Goal: Task Accomplishment & Management: Manage account settings

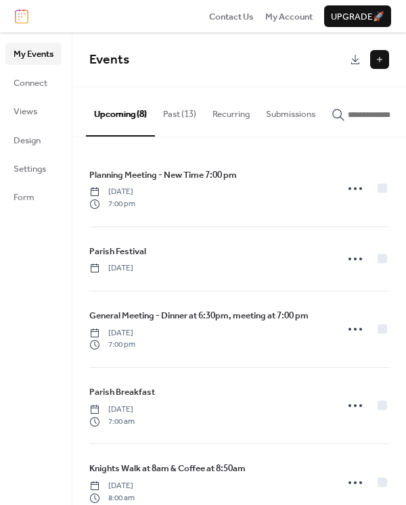
click at [183, 113] on button "Past (13)" at bounding box center [179, 110] width 49 height 47
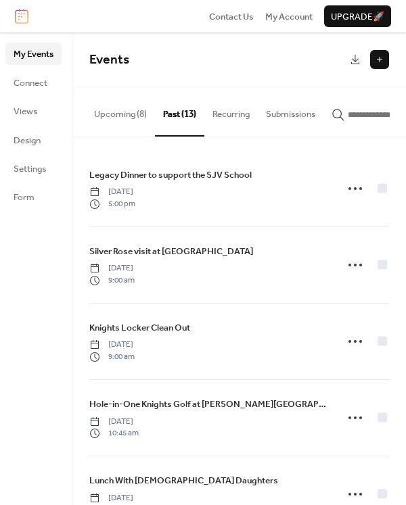
click at [378, 56] on button at bounding box center [379, 59] width 19 height 19
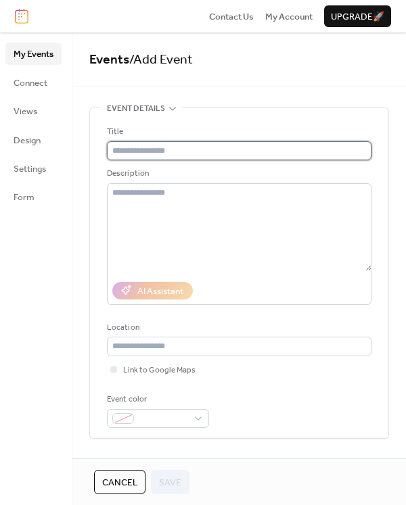
click at [152, 146] on input "text" at bounding box center [239, 150] width 265 height 19
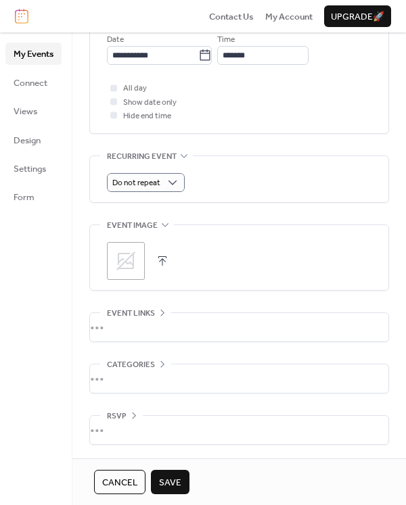
scroll to position [392, 0]
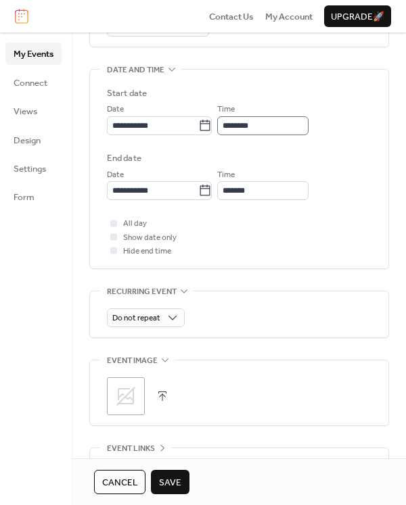
type input "**********"
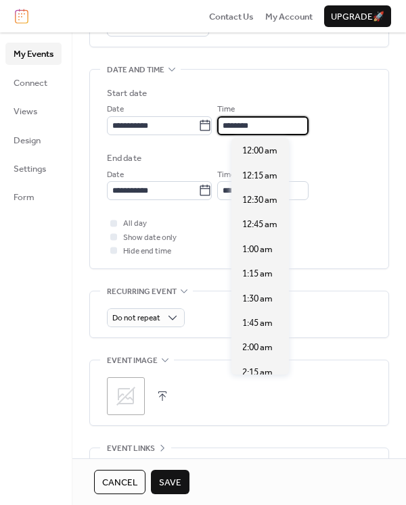
scroll to position [1183, 0]
drag, startPoint x: 277, startPoint y: 123, endPoint x: 233, endPoint y: 122, distance: 43.3
click at [233, 122] on input "********" at bounding box center [262, 125] width 91 height 19
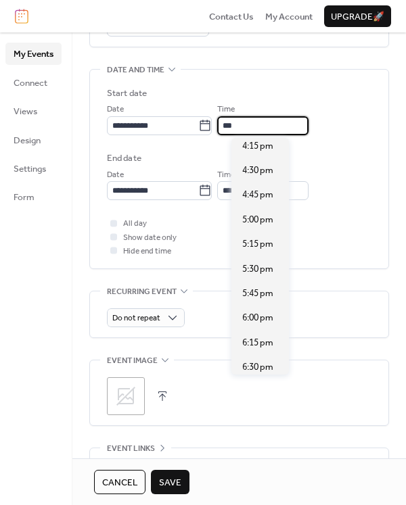
scroll to position [1674, 0]
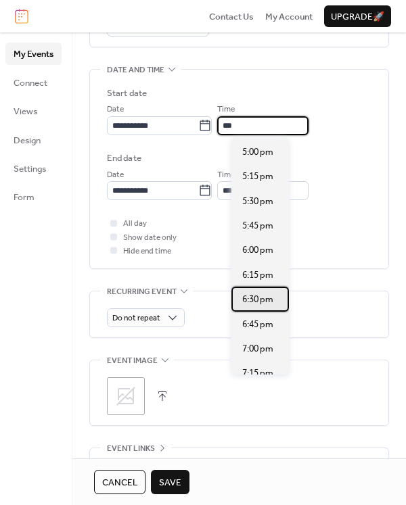
click at [251, 301] on span "6:30 pm" at bounding box center [257, 300] width 31 height 14
type input "*******"
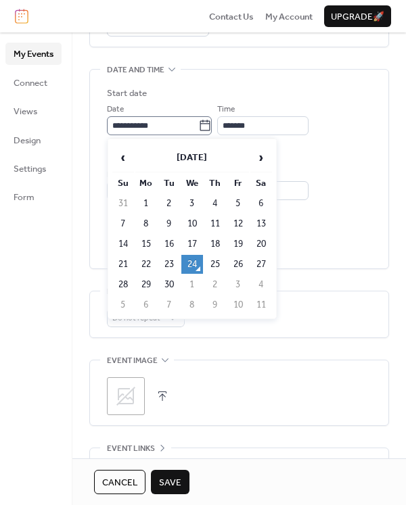
click at [212, 125] on icon at bounding box center [205, 126] width 14 height 14
click at [198, 125] on input "**********" at bounding box center [152, 125] width 91 height 19
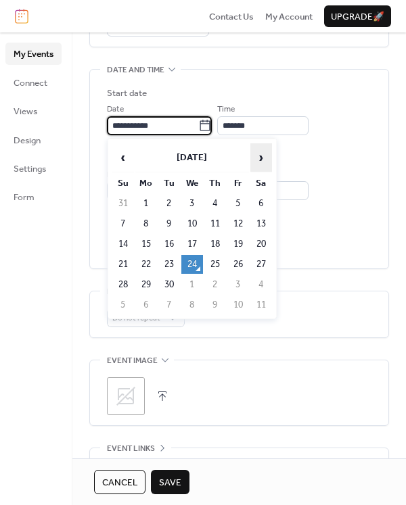
click at [263, 161] on span "›" at bounding box center [261, 157] width 20 height 27
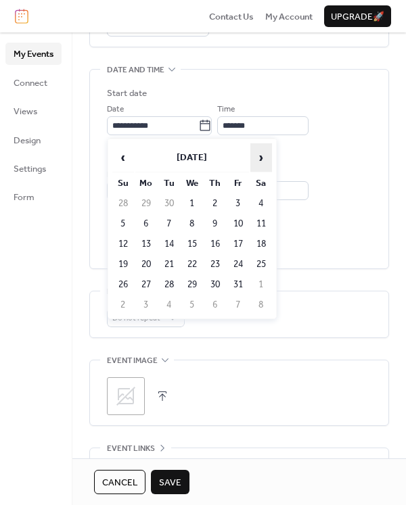
click at [263, 161] on span "›" at bounding box center [261, 157] width 20 height 27
click at [194, 244] on td "12" at bounding box center [192, 244] width 22 height 19
type input "**********"
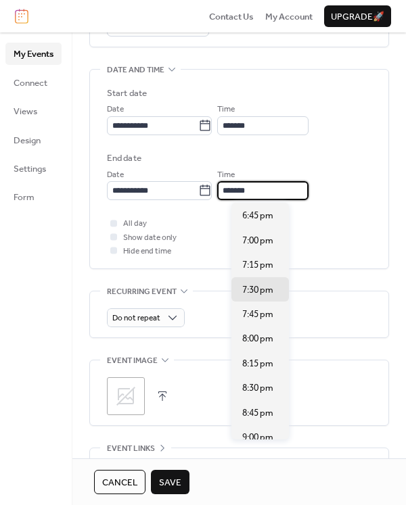
click at [307, 194] on input "*******" at bounding box center [262, 190] width 91 height 19
click at [258, 335] on span "8:00 pm" at bounding box center [257, 339] width 31 height 14
type input "*******"
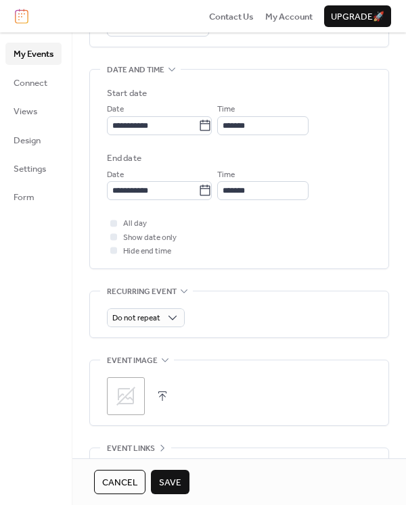
scroll to position [527, 0]
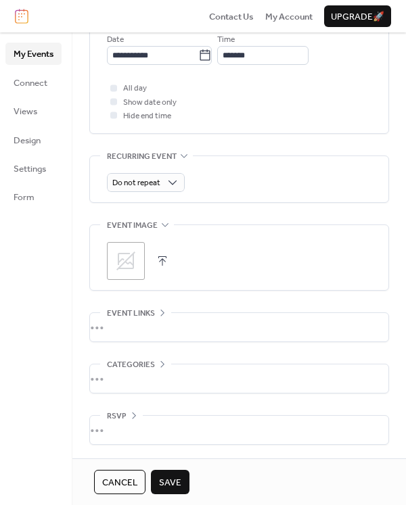
click at [167, 483] on span "Save" at bounding box center [170, 483] width 22 height 14
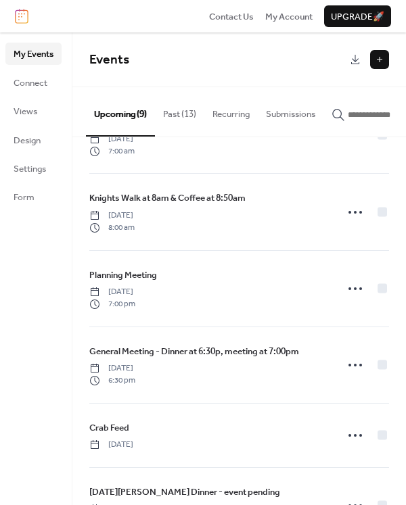
scroll to position [327, 0]
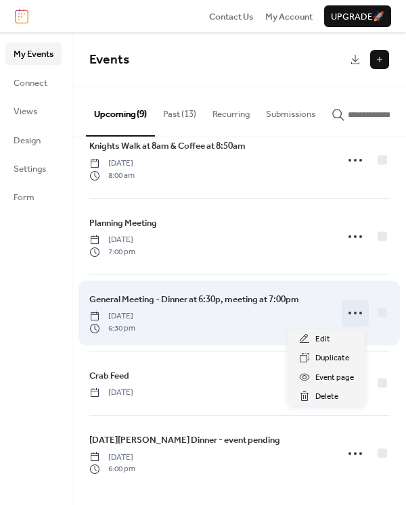
click at [355, 315] on icon at bounding box center [355, 313] width 22 height 22
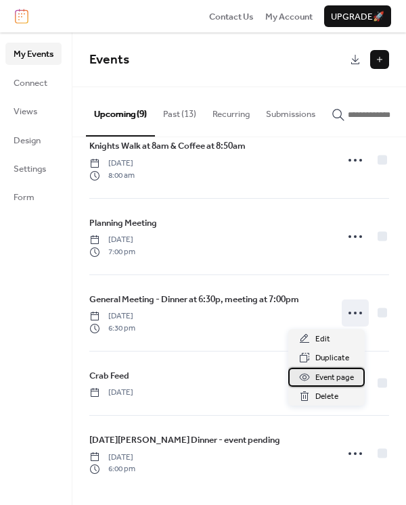
click at [324, 377] on span "Event page" at bounding box center [334, 378] width 39 height 14
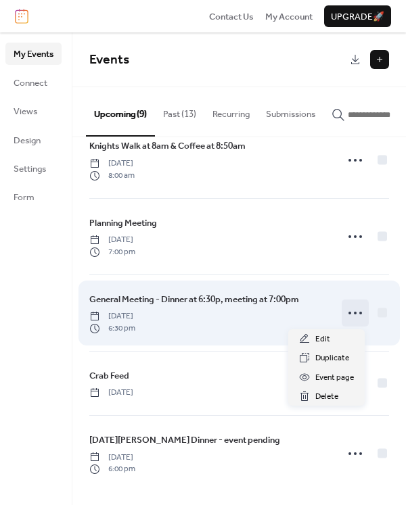
click at [354, 311] on icon at bounding box center [355, 313] width 22 height 22
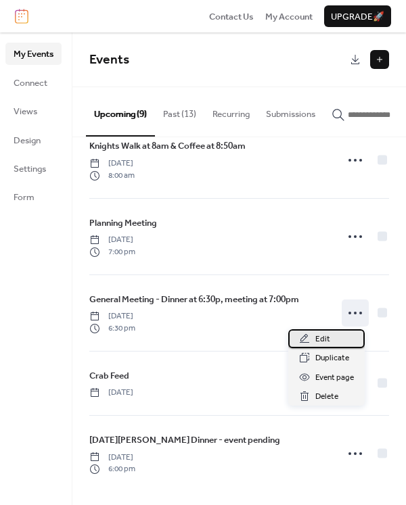
click at [320, 340] on span "Edit" at bounding box center [322, 340] width 15 height 14
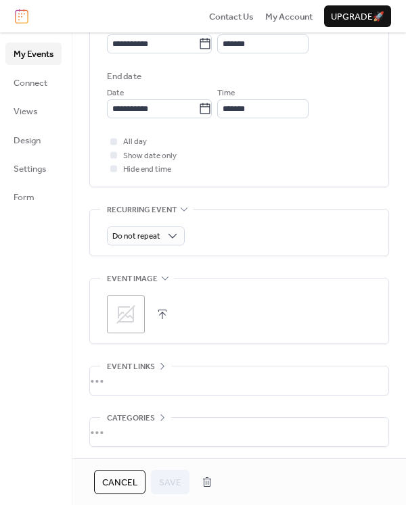
scroll to position [527, 0]
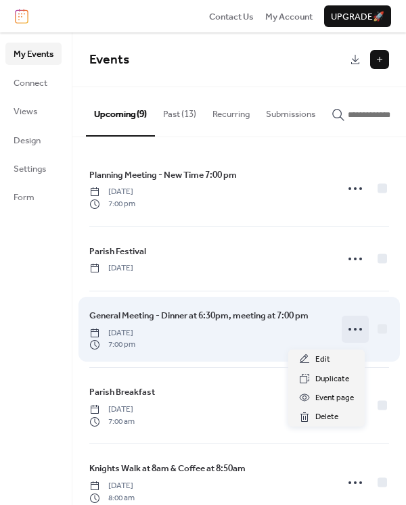
click at [345, 336] on icon at bounding box center [355, 330] width 22 height 22
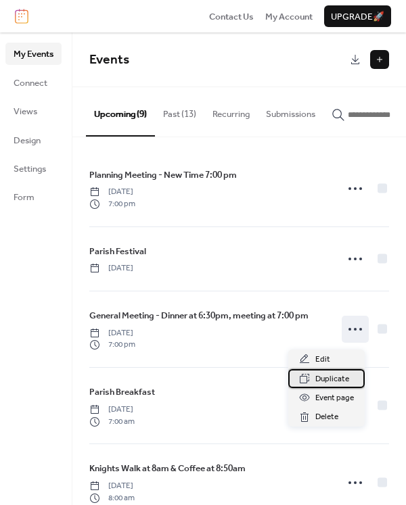
click at [335, 382] on span "Duplicate" at bounding box center [332, 380] width 34 height 14
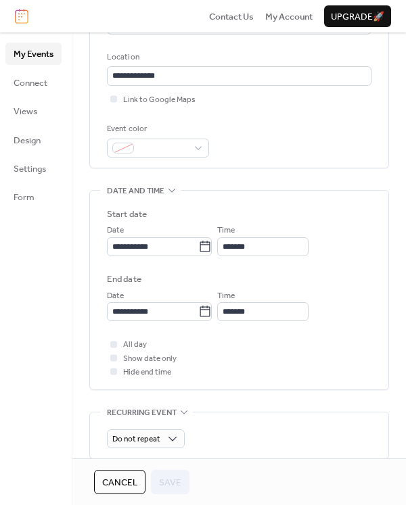
scroll to position [338, 0]
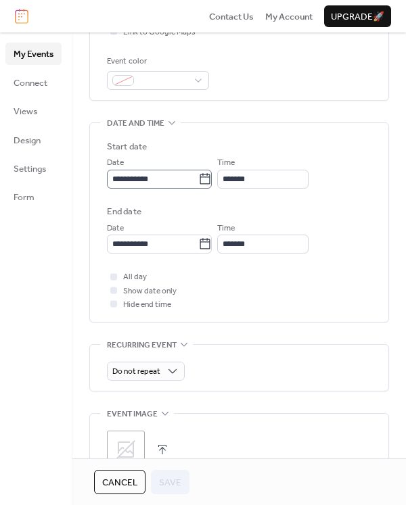
click at [212, 180] on icon at bounding box center [205, 180] width 14 height 14
click at [198, 180] on input "**********" at bounding box center [152, 179] width 91 height 19
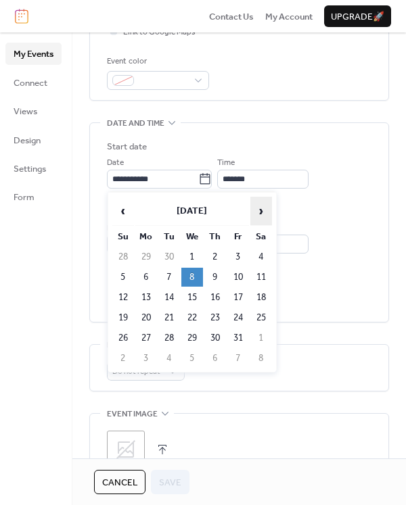
click at [263, 210] on span "›" at bounding box center [261, 211] width 20 height 27
click at [195, 302] on td "12" at bounding box center [192, 297] width 22 height 19
type input "**********"
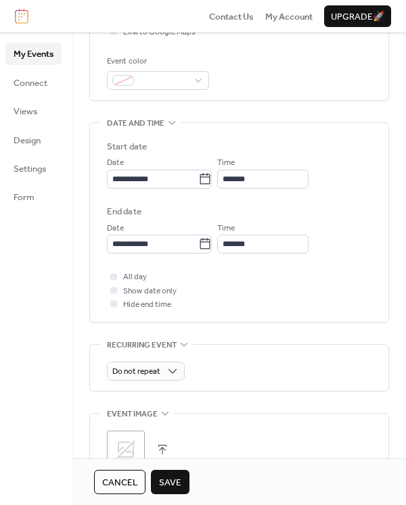
click at [180, 487] on span "Save" at bounding box center [170, 483] width 22 height 14
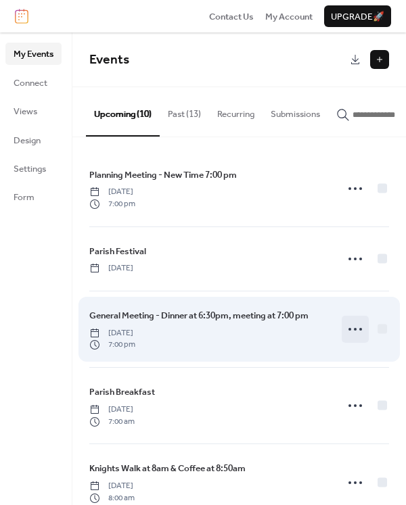
click at [353, 336] on icon at bounding box center [355, 330] width 22 height 22
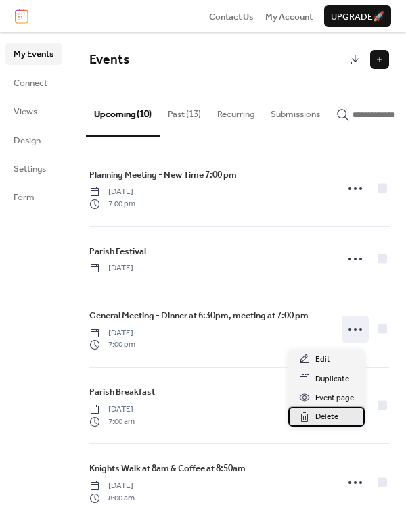
click at [331, 416] on span "Delete" at bounding box center [326, 418] width 23 height 14
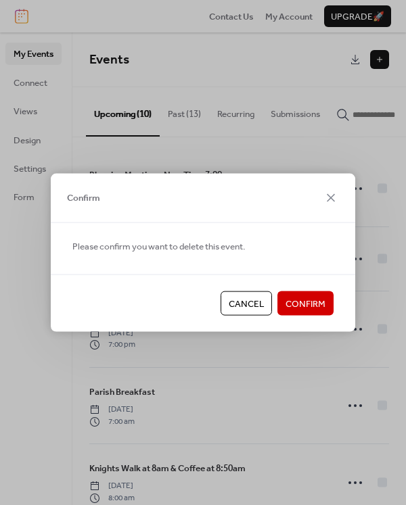
click at [308, 304] on span "Confirm" at bounding box center [306, 305] width 40 height 14
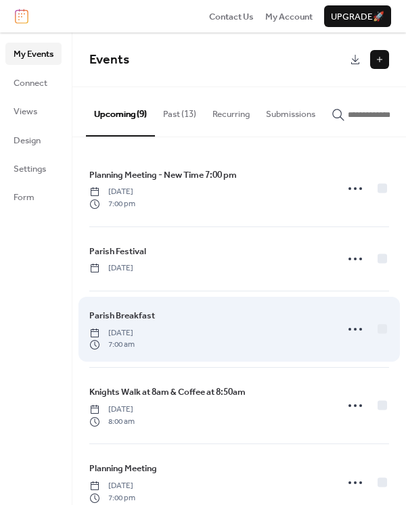
scroll to position [68, 0]
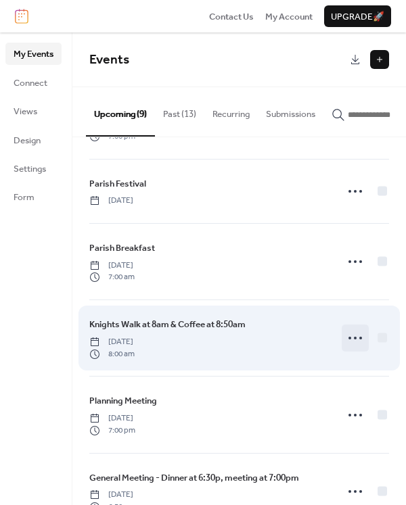
click at [354, 340] on circle at bounding box center [355, 338] width 3 height 3
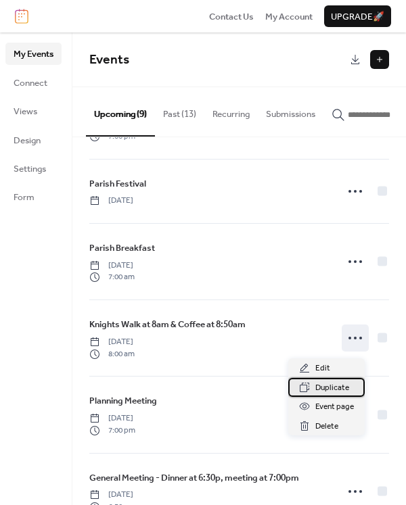
click at [315, 392] on div "Duplicate" at bounding box center [326, 387] width 76 height 19
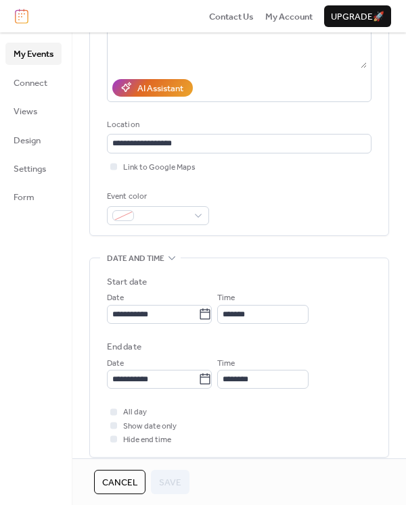
scroll to position [338, 0]
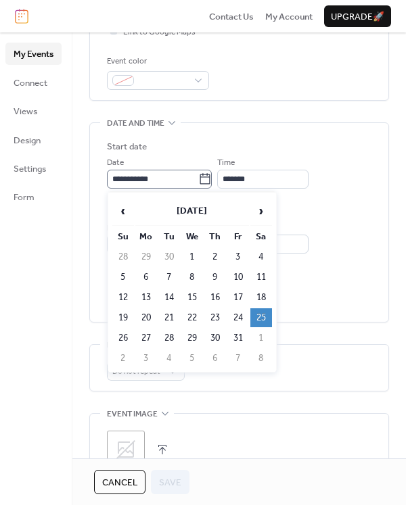
click at [212, 177] on icon at bounding box center [205, 180] width 14 height 14
click at [198, 177] on input "**********" at bounding box center [152, 179] width 91 height 19
click at [127, 212] on span "‹" at bounding box center [123, 211] width 20 height 27
click at [263, 318] on td "27" at bounding box center [261, 318] width 22 height 19
type input "**********"
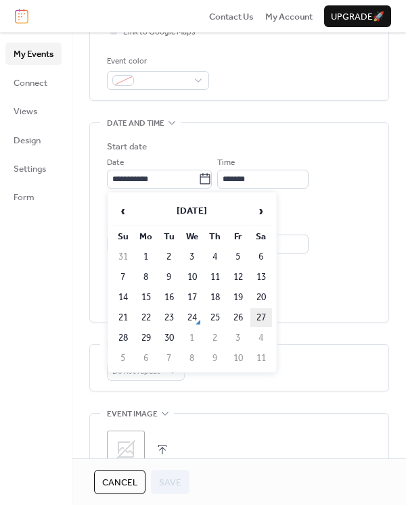
type input "**********"
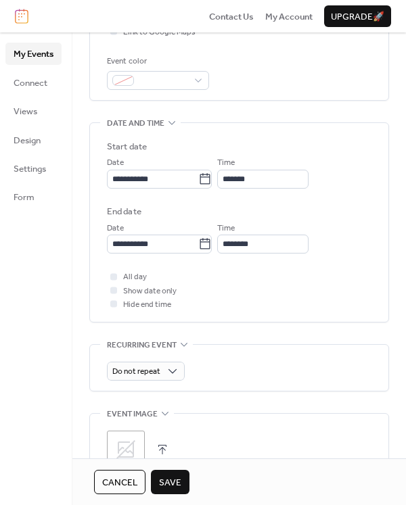
click at [175, 488] on span "Save" at bounding box center [170, 483] width 22 height 14
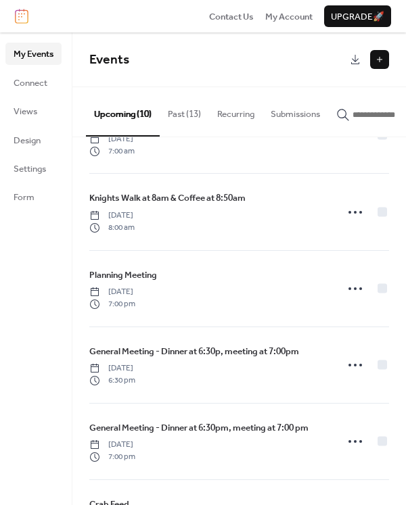
scroll to position [338, 0]
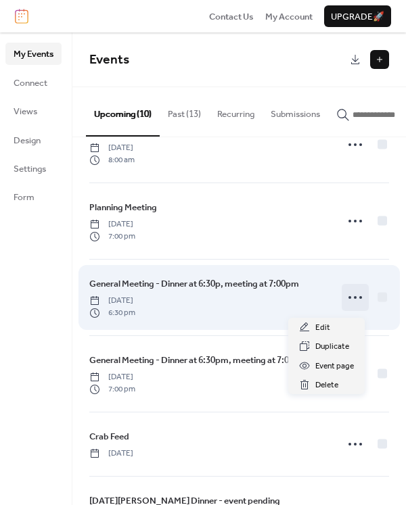
click at [347, 301] on icon at bounding box center [355, 298] width 22 height 22
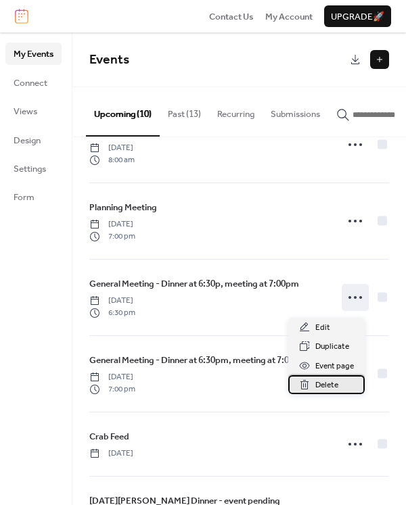
click at [321, 386] on span "Delete" at bounding box center [326, 386] width 23 height 14
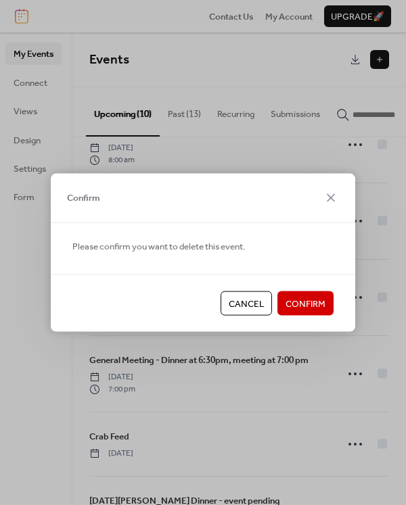
click at [304, 309] on span "Confirm" at bounding box center [306, 305] width 40 height 14
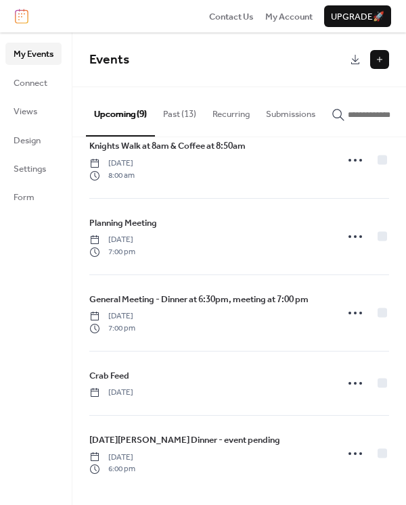
scroll to position [327, 0]
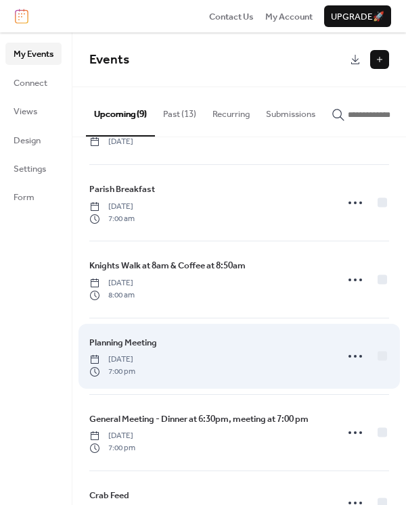
scroll to position [271, 0]
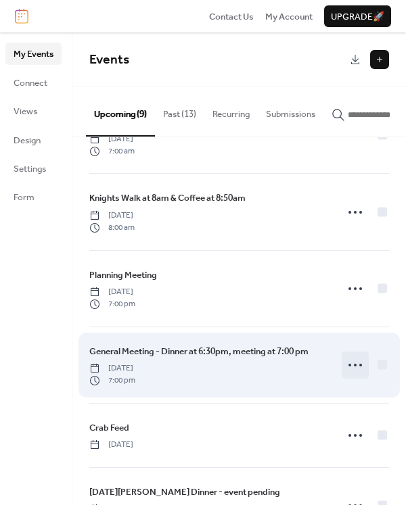
click at [351, 365] on icon at bounding box center [355, 366] width 22 height 22
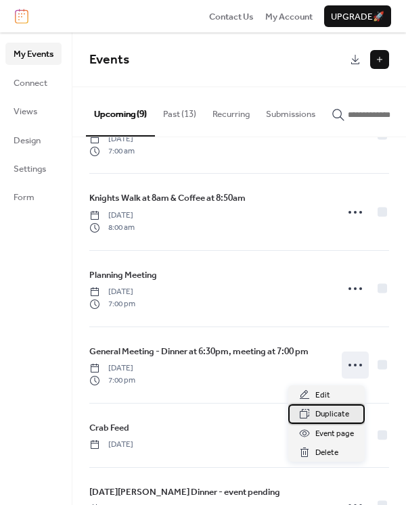
click at [325, 416] on span "Duplicate" at bounding box center [332, 415] width 34 height 14
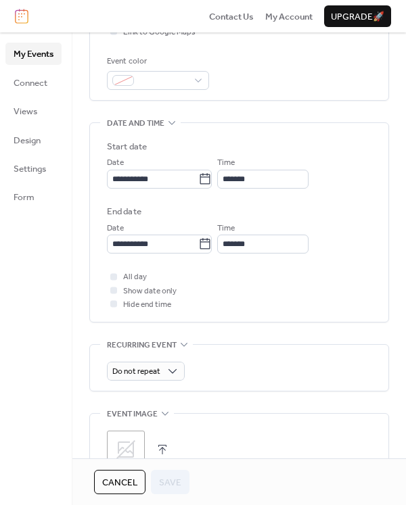
scroll to position [527, 0]
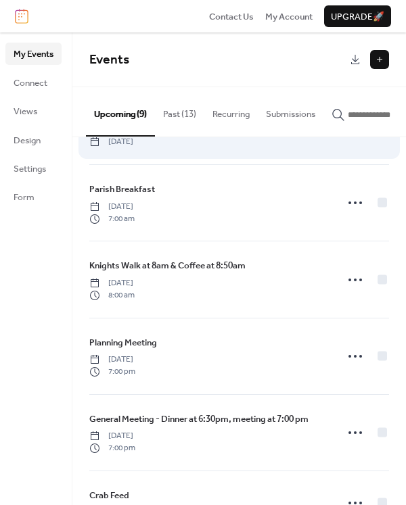
scroll to position [271, 0]
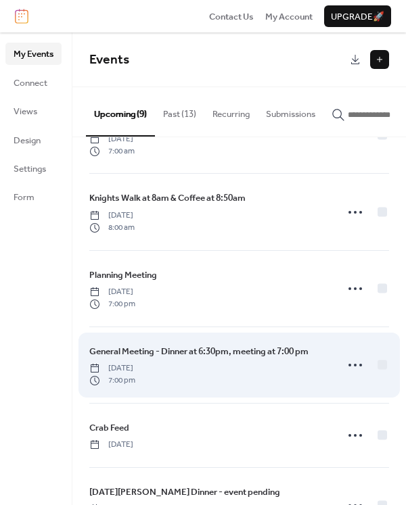
click at [217, 355] on span "General Meeting - Dinner at 6:30pm, meeting at 7:00 pm" at bounding box center [198, 352] width 219 height 14
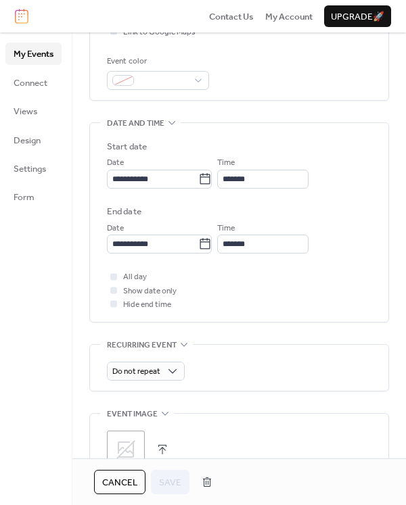
scroll to position [406, 0]
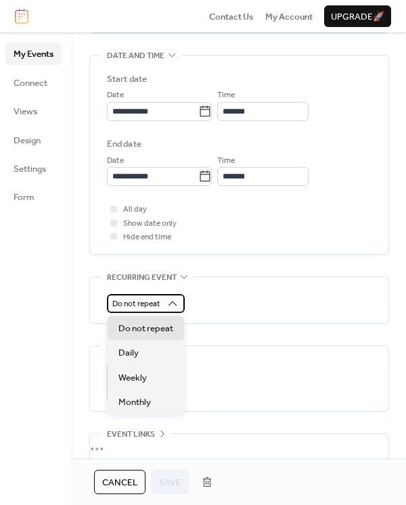
click at [174, 303] on icon at bounding box center [173, 304] width 14 height 14
click at [285, 260] on div "**********" at bounding box center [239, 134] width 300 height 865
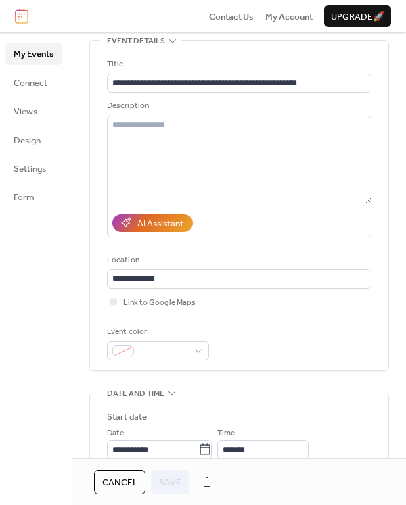
scroll to position [0, 0]
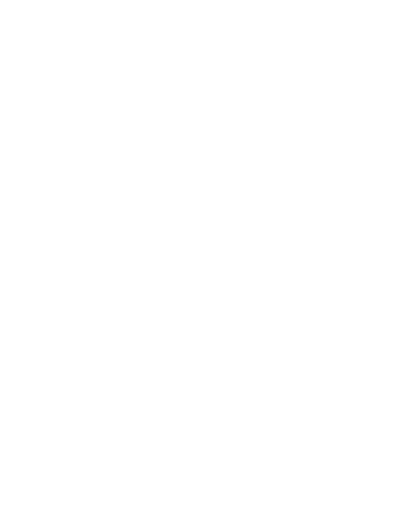
click at [275, 148] on div at bounding box center [203, 252] width 406 height 505
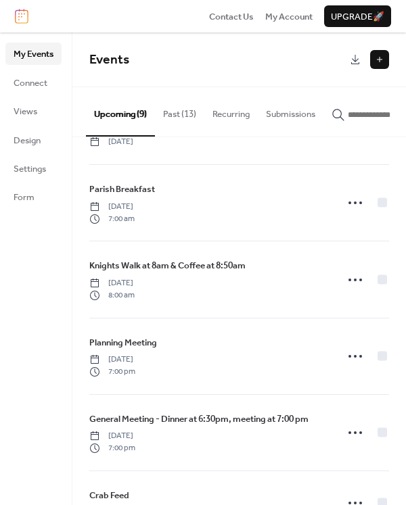
scroll to position [327, 0]
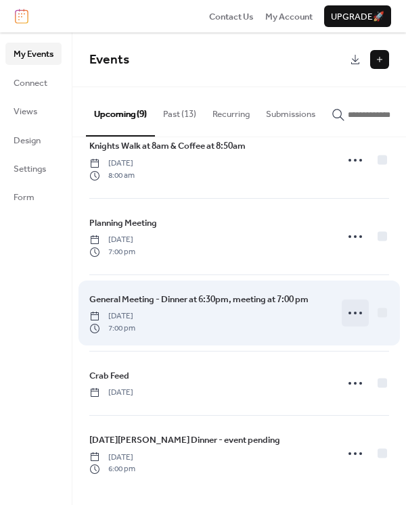
click at [346, 315] on icon at bounding box center [355, 313] width 22 height 22
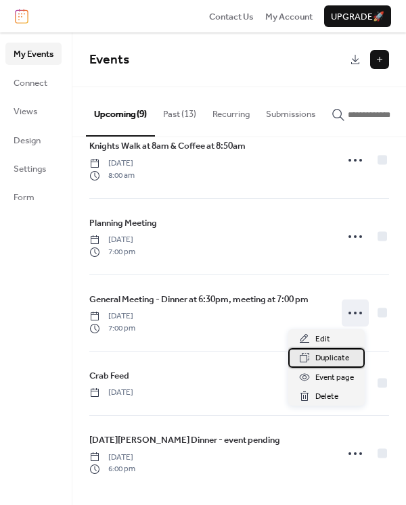
click at [332, 360] on span "Duplicate" at bounding box center [332, 359] width 34 height 14
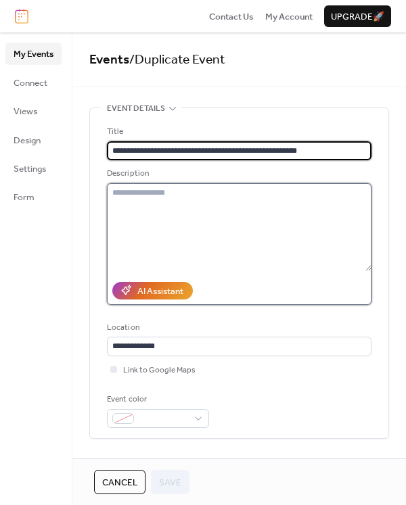
click at [300, 204] on textarea at bounding box center [239, 227] width 265 height 88
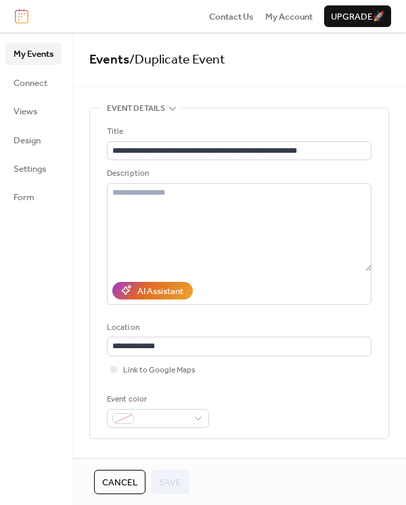
click at [327, 368] on div "Link to Google Maps" at bounding box center [239, 370] width 265 height 14
click at [170, 486] on div "Cancel Save" at bounding box center [141, 482] width 95 height 24
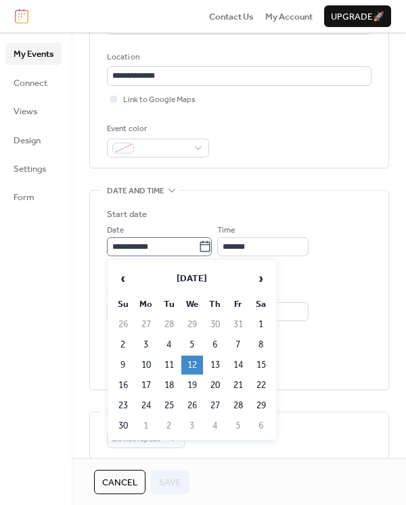
click at [212, 248] on icon at bounding box center [205, 247] width 14 height 14
click at [198, 248] on input "**********" at bounding box center [152, 246] width 91 height 19
click at [123, 279] on span "‹" at bounding box center [123, 278] width 20 height 27
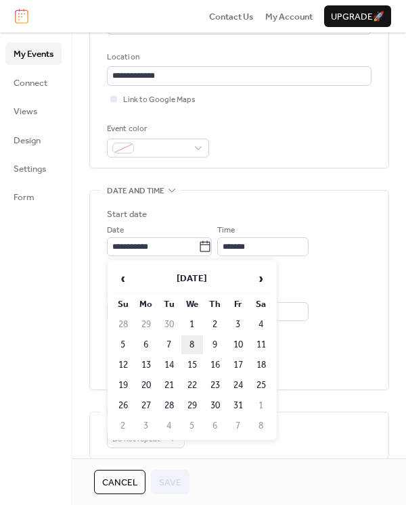
click at [189, 344] on td "8" at bounding box center [192, 345] width 22 height 19
type input "**********"
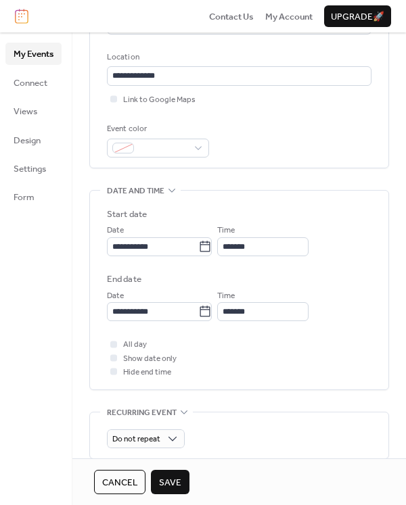
click at [179, 487] on span "Save" at bounding box center [170, 483] width 22 height 14
